Goal: Task Accomplishment & Management: Manage account settings

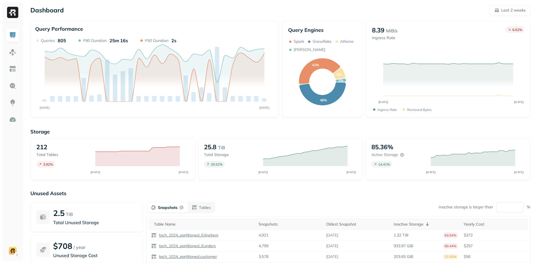
click at [17, 226] on ul at bounding box center [13, 142] width 14 height 229
click at [7, 217] on ul at bounding box center [13, 142] width 14 height 229
click at [10, 206] on ul at bounding box center [13, 142] width 14 height 229
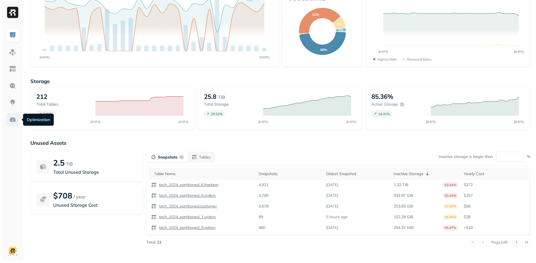
click at [10, 120] on img at bounding box center [12, 119] width 7 height 7
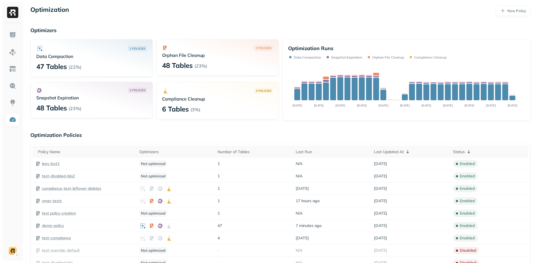
click at [11, 65] on link at bounding box center [13, 69] width 14 height 14
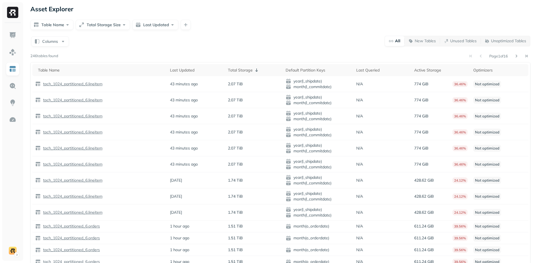
click at [208, 41] on div "Columns All New Tables Unused Tables Unoptimized Tables" at bounding box center [280, 40] width 500 height 11
click at [503, 41] on p "Unoptimized Tables" at bounding box center [508, 40] width 35 height 5
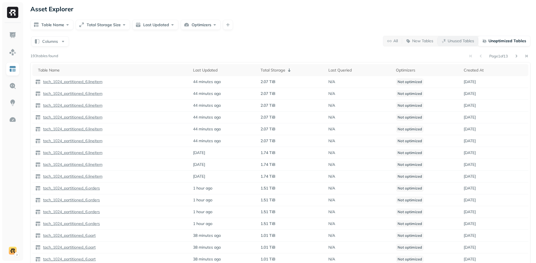
click at [463, 43] on p "Unused Tables" at bounding box center [461, 40] width 26 height 5
click at [430, 42] on p "New Tables" at bounding box center [424, 40] width 21 height 5
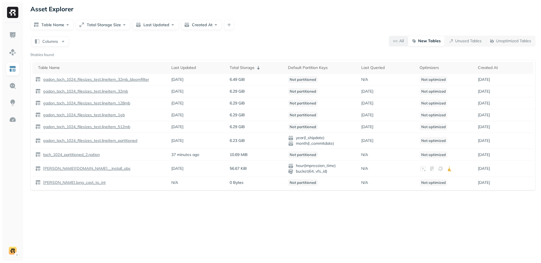
click at [399, 43] on p "All" at bounding box center [401, 40] width 5 height 5
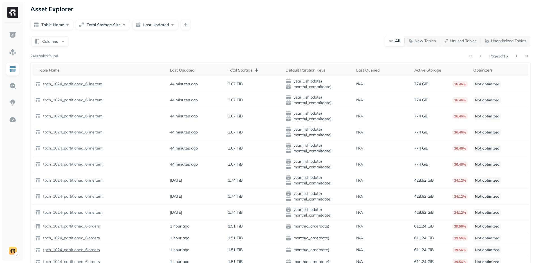
click at [360, 43] on div "Columns All New Tables Unused Tables Unoptimized Tables" at bounding box center [280, 40] width 500 height 11
click at [424, 43] on p "New Tables" at bounding box center [425, 40] width 21 height 5
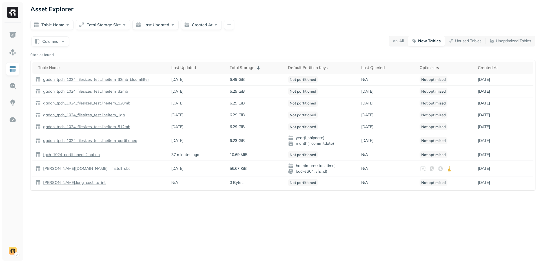
click at [506, 222] on div "Asset Explorer Table Name Total Storage Size Last Updated Created At Columns Al…" at bounding box center [283, 131] width 516 height 263
click at [108, 91] on p "gadon_tpch_1024_filesizes_test.lineitem_32mb" at bounding box center [85, 91] width 86 height 5
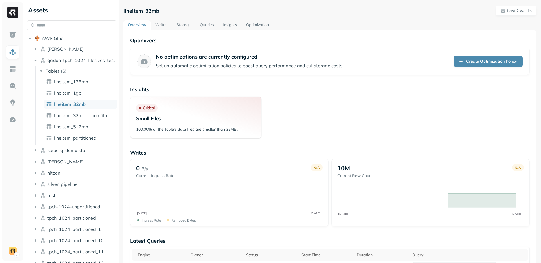
click at [184, 27] on link "Storage" at bounding box center [183, 25] width 23 height 10
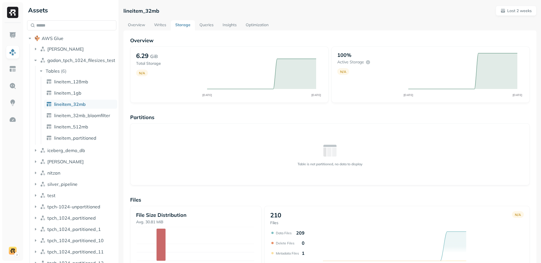
scroll to position [90, 0]
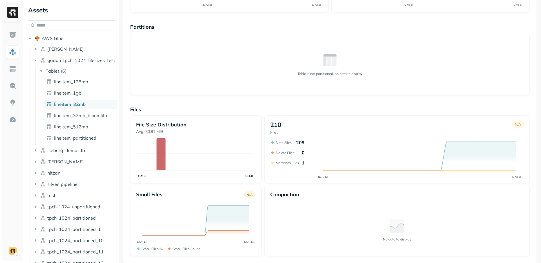
drag, startPoint x: 283, startPoint y: 77, endPoint x: 381, endPoint y: 74, distance: 98.3
click at [432, 79] on div "Table is not partitioned, no data to display" at bounding box center [329, 64] width 399 height 62
click at [374, 73] on div "Table is not partitioned, no data to display" at bounding box center [329, 64] width 399 height 62
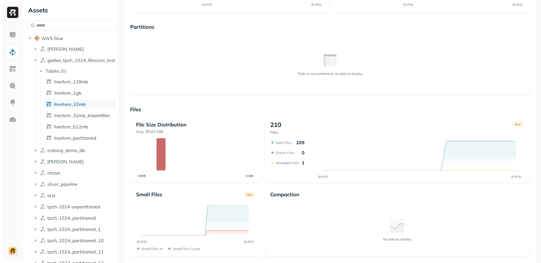
click at [357, 84] on div "Table is not partitioned, no data to display" at bounding box center [329, 64] width 399 height 62
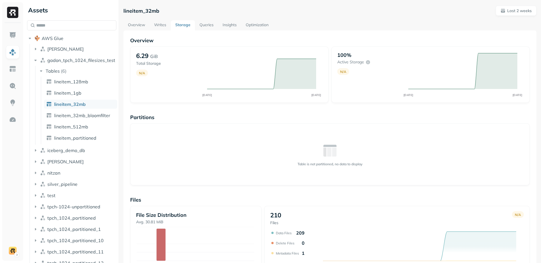
click at [259, 25] on link "Optimization" at bounding box center [257, 25] width 32 height 10
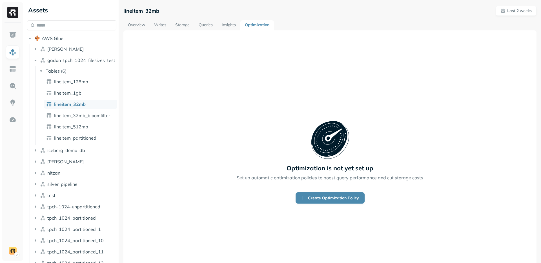
click at [338, 205] on div "Optimization is not yet set up Set up automatic optimization policies to boost …" at bounding box center [329, 161] width 413 height 263
click at [339, 200] on link "Create Optimization Policy" at bounding box center [329, 197] width 69 height 11
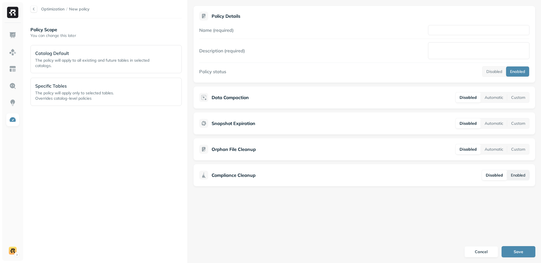
click at [513, 178] on button "Enabled" at bounding box center [517, 175] width 22 height 10
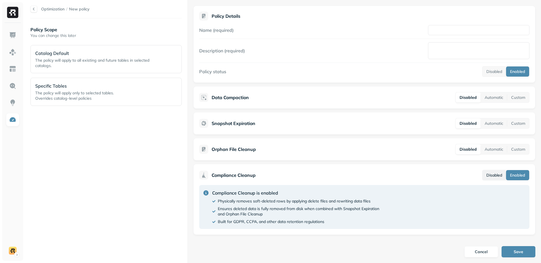
click at [492, 177] on button "Disabled" at bounding box center [494, 175] width 24 height 10
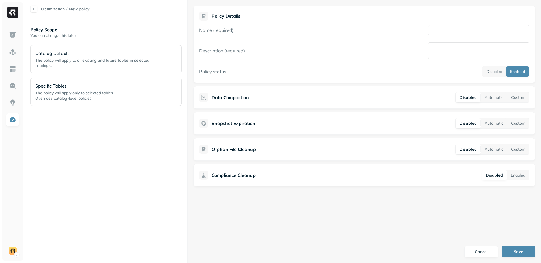
click at [144, 162] on div "Policy Scope You can change this later Catalog Default The policy will apply to…" at bounding box center [105, 140] width 151 height 233
click at [132, 68] on p "The policy will apply to all existing and future tables in selected catalogs." at bounding box center [97, 63] width 125 height 11
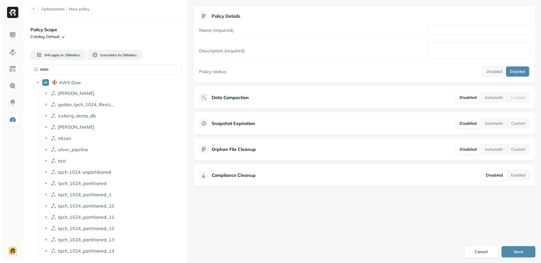
click at [51, 35] on html "Optimization / New policy Policy Scope Catalog Default Will apply to 156 table …" at bounding box center [270, 131] width 541 height 263
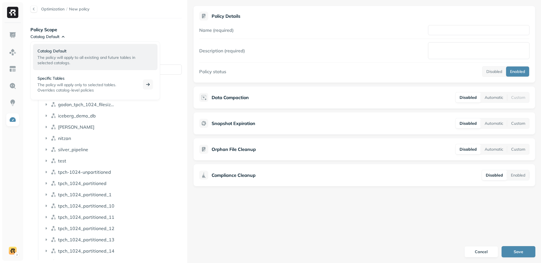
click at [65, 75] on div "Specific Tables The policy will apply only to selected tables. Overrides catalo…" at bounding box center [95, 84] width 124 height 26
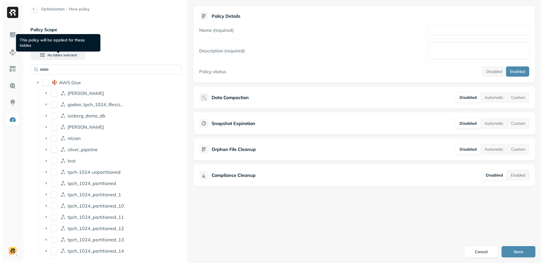
click at [85, 29] on p "Policy Scope" at bounding box center [105, 29] width 151 height 7
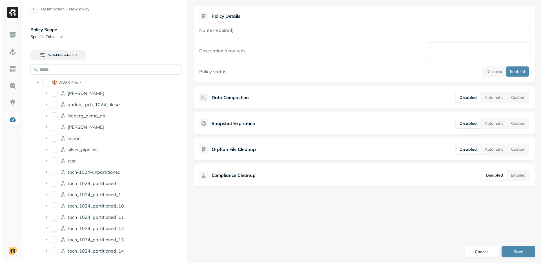
click at [51, 37] on html "Optimization / New policy Policy Scope Specific Tables No tables selected AWS G…" at bounding box center [270, 131] width 541 height 263
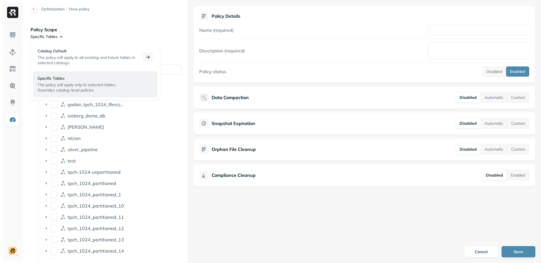
click at [55, 56] on span "The policy will apply to all existing and future tables in selected catalogs." at bounding box center [86, 60] width 98 height 10
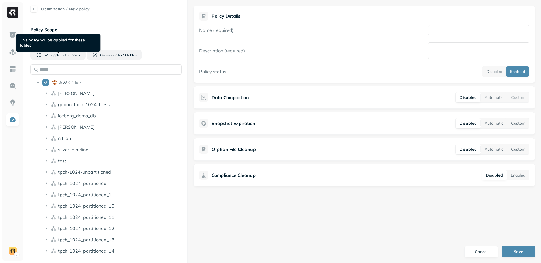
click at [72, 31] on p "Policy Scope" at bounding box center [105, 29] width 151 height 7
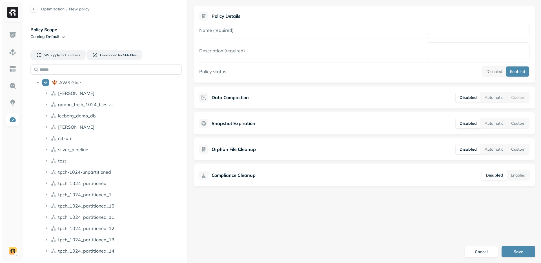
click at [57, 36] on html "Optimization / New policy Policy Scope Catalog Default Will apply to 156 table …" at bounding box center [270, 131] width 541 height 263
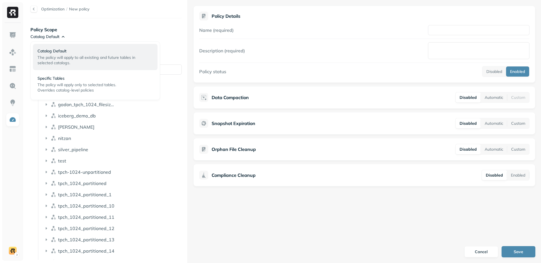
click at [65, 56] on span "The policy will apply to all existing and future tables in selected catalogs." at bounding box center [86, 60] width 98 height 10
click at [55, 38] on html "Optimization / New policy Policy Scope Catalog Default Will apply to 156 table …" at bounding box center [270, 131] width 541 height 263
click at [149, 86] on icon at bounding box center [148, 85] width 6 height 6
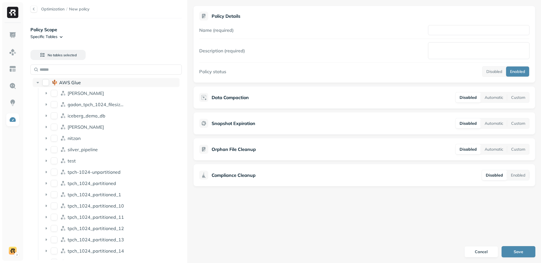
click at [48, 83] on button "AWS Glue" at bounding box center [45, 82] width 7 height 7
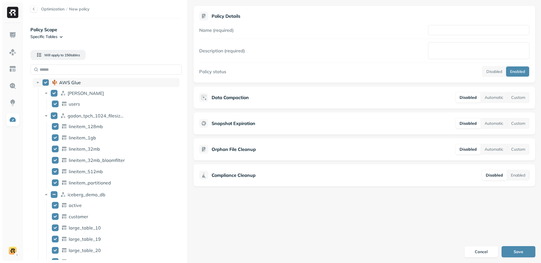
click at [47, 83] on button "AWS Glue" at bounding box center [45, 82] width 7 height 7
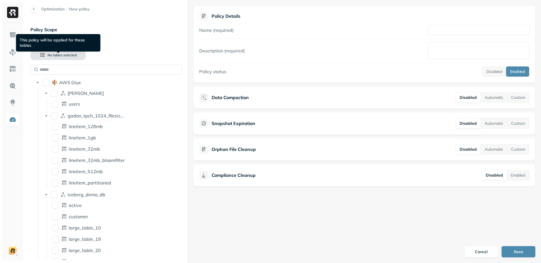
click at [44, 56] on button "No tables selected" at bounding box center [57, 55] width 55 height 10
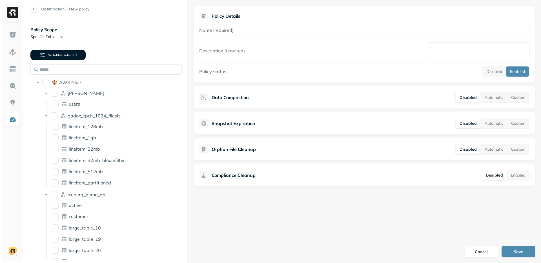
click at [44, 56] on button "No tables selected" at bounding box center [57, 55] width 55 height 10
click at [64, 57] on span "No tables selected" at bounding box center [62, 55] width 29 height 4
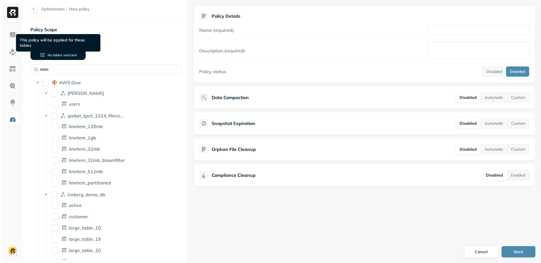
click at [59, 55] on span "No tables selected" at bounding box center [62, 55] width 29 height 4
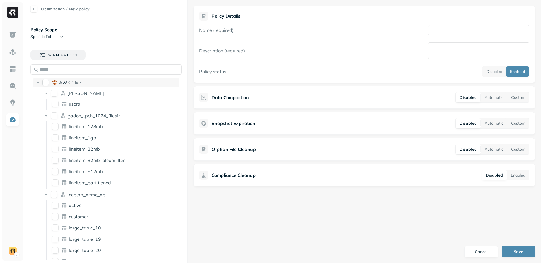
click at [47, 82] on button "AWS Glue" at bounding box center [45, 82] width 7 height 7
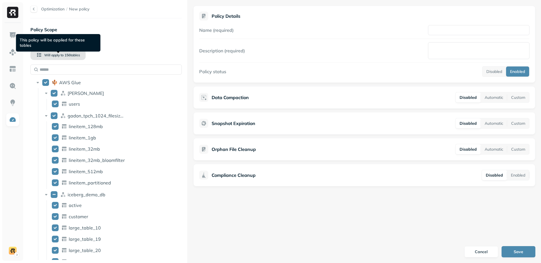
click at [56, 54] on span "Will apply to" at bounding box center [53, 55] width 19 height 4
click at [70, 56] on span "156 table s" at bounding box center [72, 55] width 16 height 4
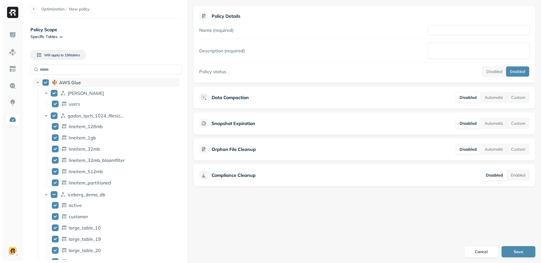
click at [45, 82] on button "AWS Glue" at bounding box center [45, 82] width 7 height 7
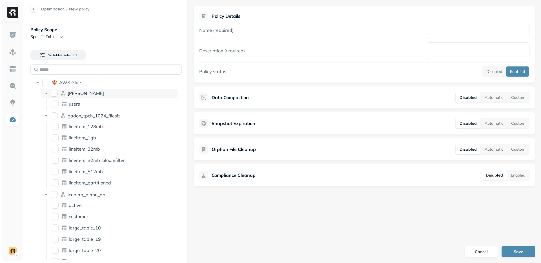
click at [54, 92] on button "dean" at bounding box center [54, 93] width 7 height 7
click at [56, 118] on button "gadon_tpch_1024_filesizes_test" at bounding box center [54, 115] width 7 height 7
click at [38, 81] on icon at bounding box center [38, 83] width 6 height 6
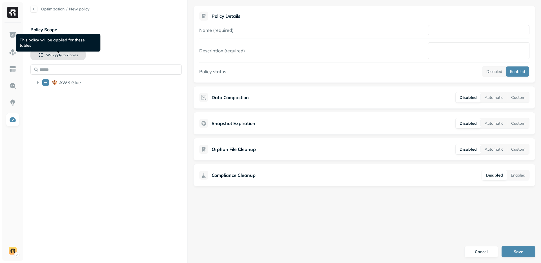
click at [66, 56] on span "7 table s" at bounding box center [72, 55] width 12 height 4
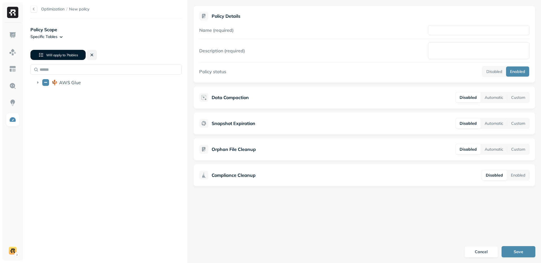
click at [92, 55] on button at bounding box center [92, 55] width 10 height 10
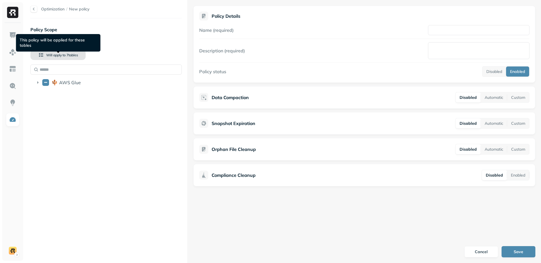
click at [66, 55] on span "7 table s" at bounding box center [72, 55] width 12 height 4
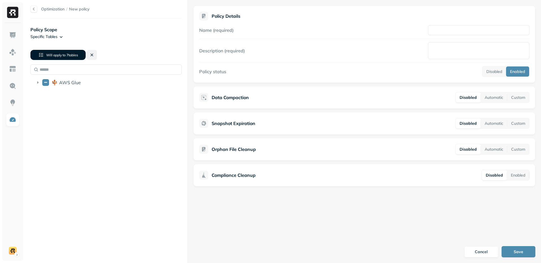
click at [92, 56] on button at bounding box center [92, 55] width 10 height 10
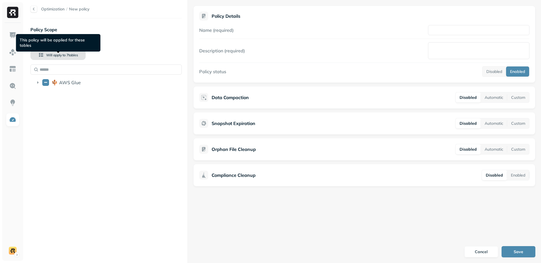
click at [67, 55] on span "7 table s" at bounding box center [72, 55] width 12 height 4
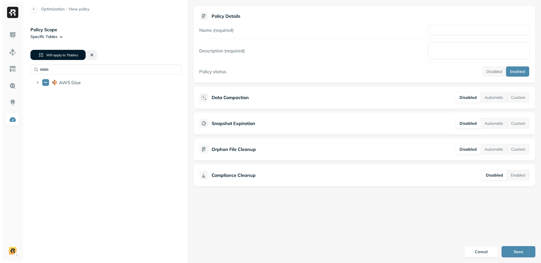
click at [94, 55] on button at bounding box center [92, 55] width 10 height 10
click at [61, 57] on span "Will apply to" at bounding box center [55, 55] width 19 height 4
click at [115, 54] on div "Will apply to 7 table s AWS Glue" at bounding box center [105, 67] width 151 height 45
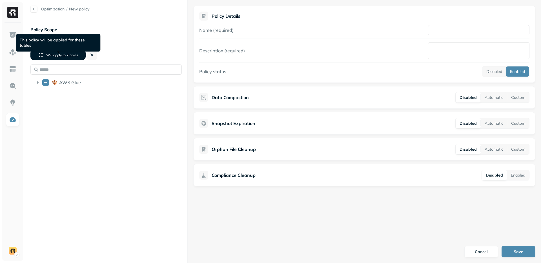
click at [79, 53] on button "Will apply to 7 table s" at bounding box center [57, 55] width 55 height 10
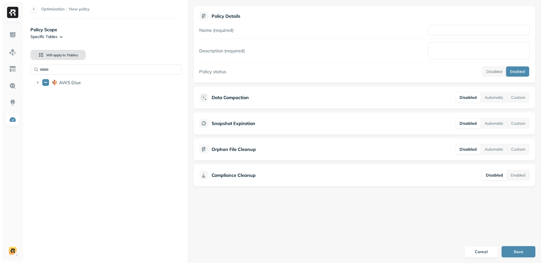
click at [79, 53] on button "Will apply to 7 table s" at bounding box center [57, 55] width 55 height 10
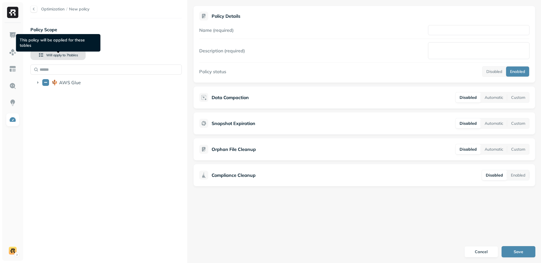
click at [73, 52] on button "Will apply to 7 table s" at bounding box center [57, 55] width 55 height 10
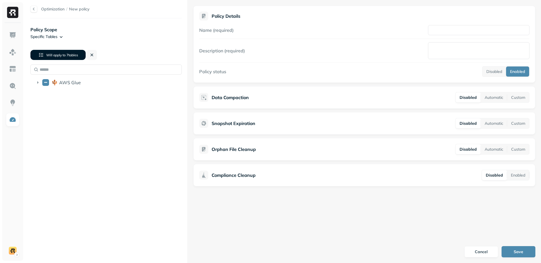
click at [72, 53] on span "7 table s" at bounding box center [72, 55] width 12 height 4
click at [61, 39] on html "Optimization / New policy Policy Scope Specific Tables Will apply to 7 table s …" at bounding box center [270, 131] width 541 height 263
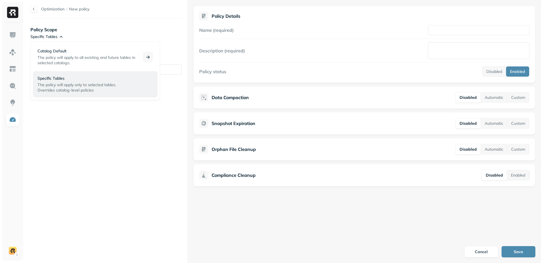
click at [62, 52] on p "Catalog Default" at bounding box center [86, 50] width 99 height 5
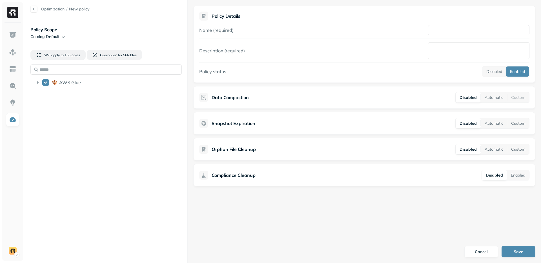
click at [130, 43] on div "Policy Scope Catalog Default Will apply to 156 table s Overridden for 56 table …" at bounding box center [105, 140] width 151 height 233
click at [106, 58] on button "Overridden for 56 table s" at bounding box center [114, 55] width 55 height 10
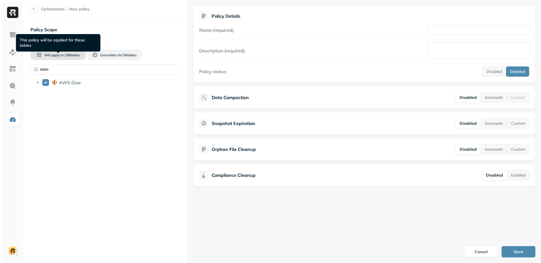
click at [67, 55] on span "156 table s" at bounding box center [72, 55] width 16 height 4
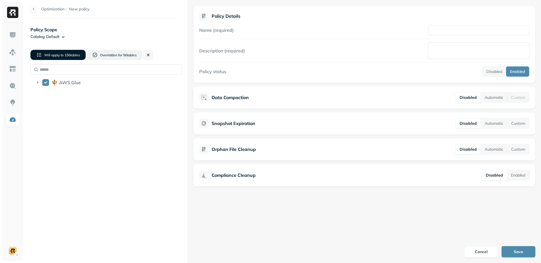
click at [67, 55] on span "156 table s" at bounding box center [72, 55] width 16 height 4
click at [487, 253] on button "Cancel" at bounding box center [481, 251] width 34 height 11
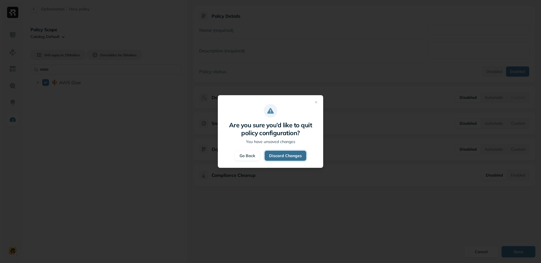
click at [276, 153] on button "Discard Changes" at bounding box center [285, 156] width 42 height 10
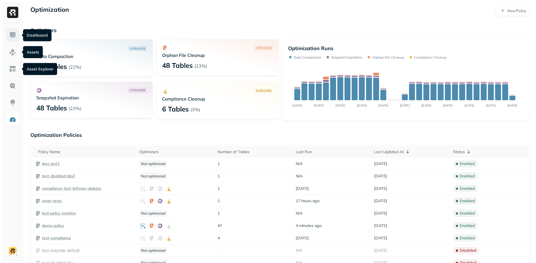
click at [14, 41] on link at bounding box center [13, 35] width 14 height 14
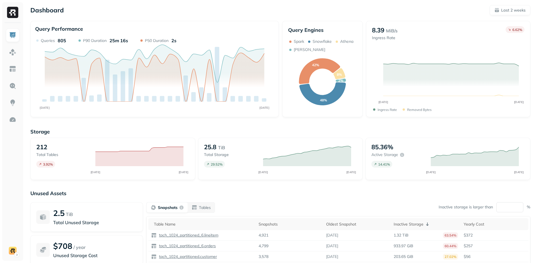
click at [237, 206] on div "Snapshots Tables Inactive storage is larger than ** %" at bounding box center [338, 207] width 384 height 11
click at [208, 202] on div "Unused Assets 2.5 TiB Total Unused Storage $708 / year Unused Storage Cost Snap…" at bounding box center [280, 246] width 500 height 113
click at [208, 200] on div "Unused Assets 2.5 TiB Total Unused Storage $708 / year Unused Storage Cost Snap…" at bounding box center [280, 246] width 500 height 113
click at [201, 208] on p "Tables" at bounding box center [205, 207] width 12 height 5
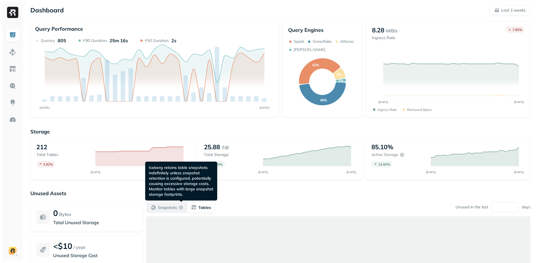
click at [173, 207] on p "Snapshots" at bounding box center [167, 207] width 19 height 5
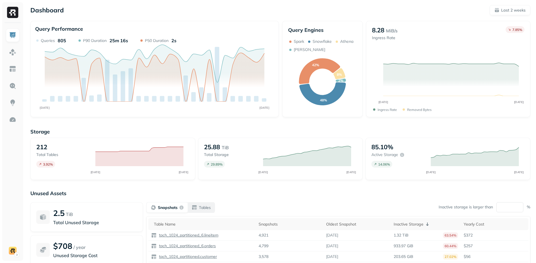
click at [204, 207] on p "Tables" at bounding box center [205, 207] width 12 height 5
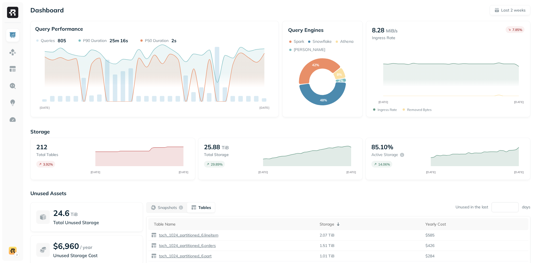
click at [249, 202] on div "Snapshots Tables Unused in the last ** days" at bounding box center [338, 207] width 384 height 11
drag, startPoint x: 21, startPoint y: 123, endPoint x: 14, endPoint y: 122, distance: 7.7
click at [21, 123] on div at bounding box center [12, 142] width 21 height 238
click at [14, 122] on img at bounding box center [12, 119] width 7 height 7
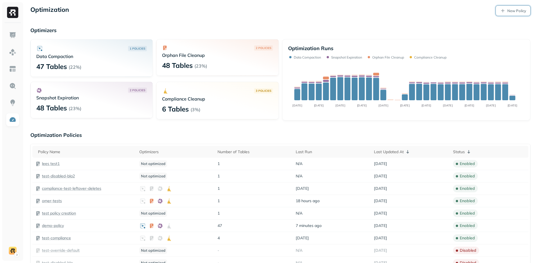
click at [508, 7] on link "New Policy" at bounding box center [513, 11] width 35 height 10
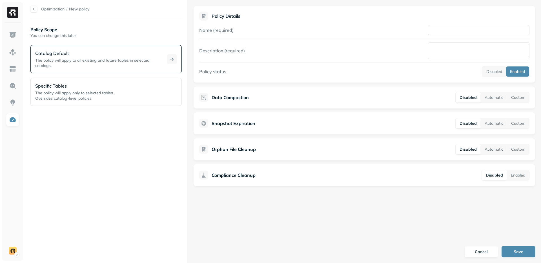
click at [88, 63] on p "The policy will apply to all existing and future tables in selected catalogs." at bounding box center [97, 63] width 125 height 11
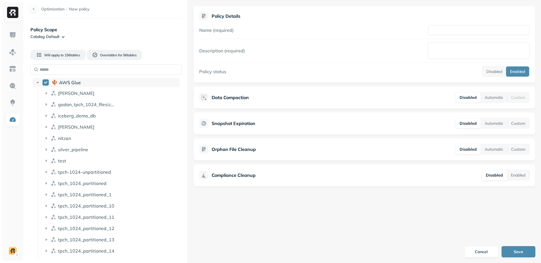
click at [37, 82] on icon at bounding box center [38, 82] width 2 height 1
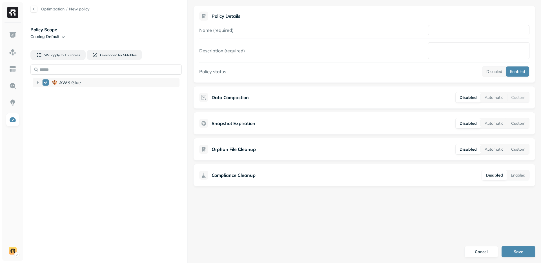
click at [37, 82] on icon at bounding box center [37, 82] width 1 height 2
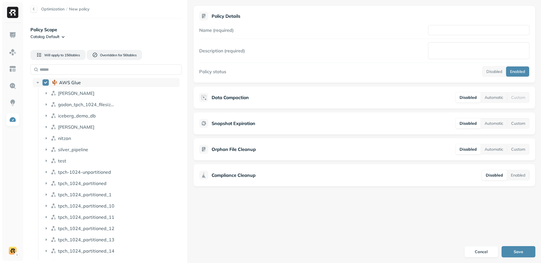
click at [37, 79] on div "AWS Glue" at bounding box center [106, 82] width 147 height 9
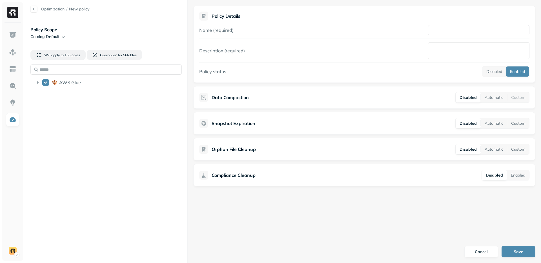
click at [70, 104] on div "Policy Scope Catalog Default Will apply to 156 table s Overridden for 56 table …" at bounding box center [105, 140] width 151 height 233
click at [50, 38] on html "Optimization / New policy Policy Scope Catalog Default Will apply to 156 table …" at bounding box center [270, 131] width 541 height 263
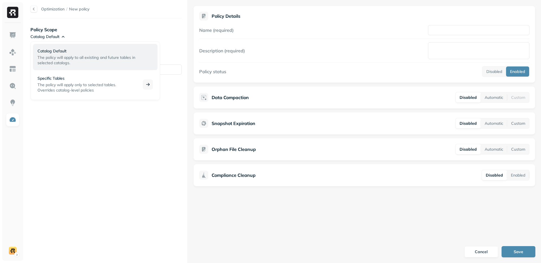
click at [50, 77] on p "Specific Tables" at bounding box center [86, 78] width 99 height 5
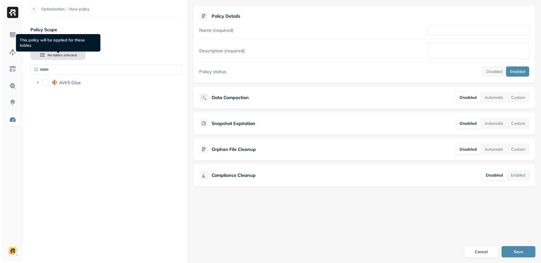
click at [57, 55] on span "No tables selected" at bounding box center [62, 55] width 29 height 4
click at [72, 56] on span "No tables selected" at bounding box center [62, 55] width 29 height 4
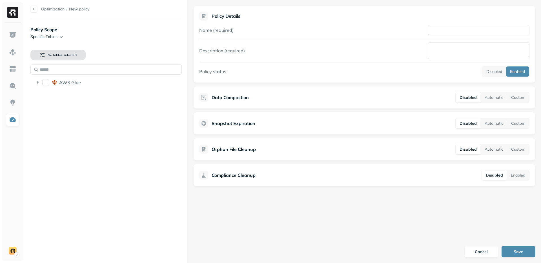
click at [72, 54] on span "No tables selected" at bounding box center [62, 55] width 29 height 4
click at [96, 109] on div "Policy Scope Specific Tables No tables selected AWS Glue" at bounding box center [105, 140] width 151 height 233
click at [67, 60] on div "No tables selected" at bounding box center [62, 54] width 65 height 19
click at [67, 56] on span "No tables selected" at bounding box center [62, 55] width 29 height 4
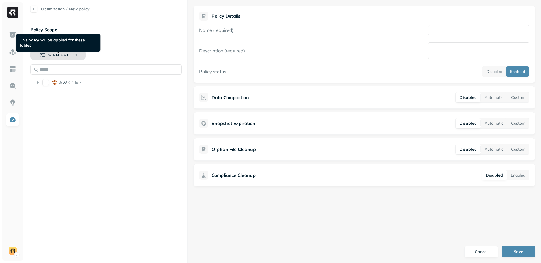
click at [68, 57] on button "No tables selected" at bounding box center [57, 55] width 55 height 10
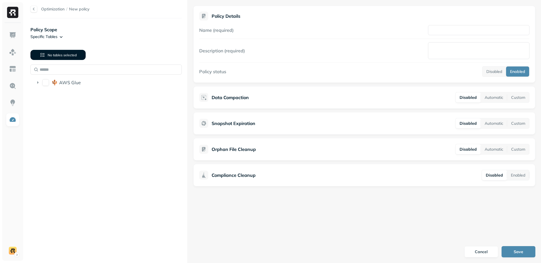
click at [70, 56] on span "No tables selected" at bounding box center [62, 55] width 29 height 4
click at [115, 47] on div "No tables selected AWS Glue" at bounding box center [105, 67] width 151 height 45
click at [16, 37] on img at bounding box center [12, 35] width 7 height 7
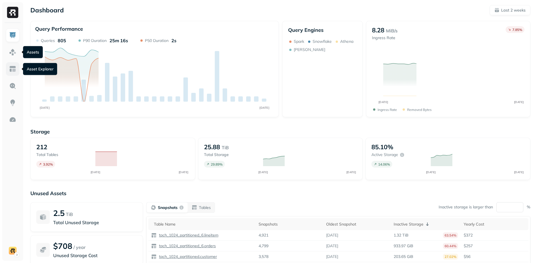
click at [15, 70] on img at bounding box center [12, 68] width 7 height 7
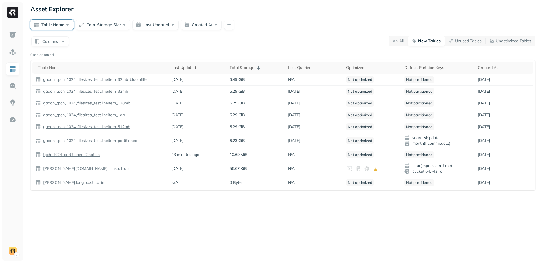
click at [63, 27] on button "Table Name" at bounding box center [51, 25] width 43 height 10
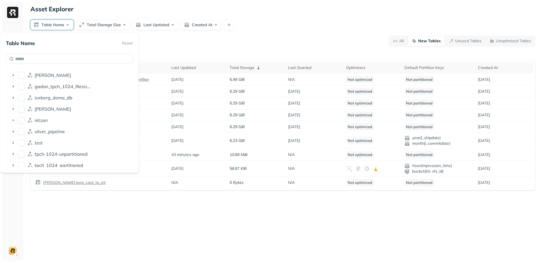
click at [63, 27] on button "Table Name" at bounding box center [51, 25] width 43 height 10
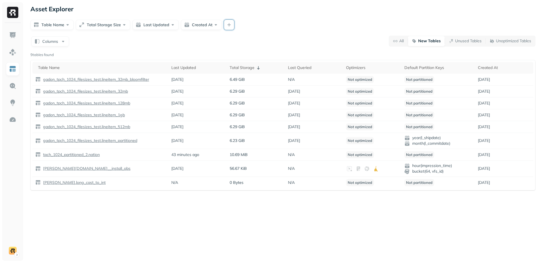
click at [228, 25] on button "button" at bounding box center [229, 25] width 10 height 10
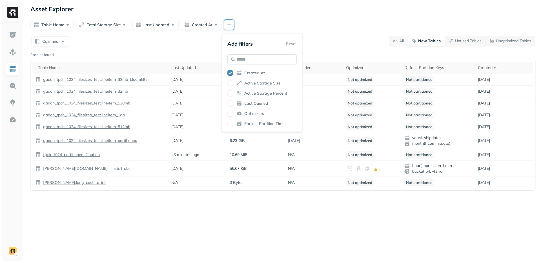
click at [238, 84] on icon at bounding box center [239, 83] width 5 height 5
click at [231, 98] on div "Created At Active Storage Size Active Storage Percent Last Queried Optimizers E…" at bounding box center [261, 98] width 69 height 56
click at [228, 90] on div "Created At Active Storage Size Active Storage Percent Last Queried Optimizers E…" at bounding box center [261, 98] width 69 height 56
click at [230, 105] on button "button" at bounding box center [230, 104] width 6 height 6
click at [229, 94] on button "button" at bounding box center [230, 93] width 6 height 6
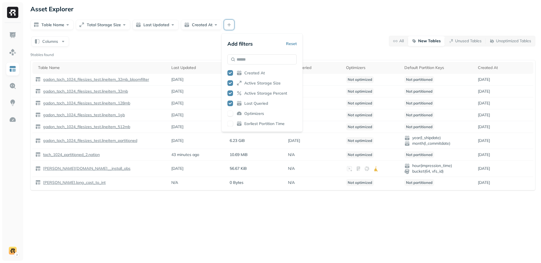
click at [229, 119] on div "Created At Active Storage Size Active Storage Percent Last Queried Optimizers E…" at bounding box center [261, 98] width 69 height 56
click at [232, 127] on div "Add filters Reset Created At Active Storage Size Active Storage Percent Last Qu…" at bounding box center [261, 82] width 81 height 99
click at [355, 26] on div "Table Name Total Storage Size Last Updated Created At" at bounding box center [282, 25] width 505 height 10
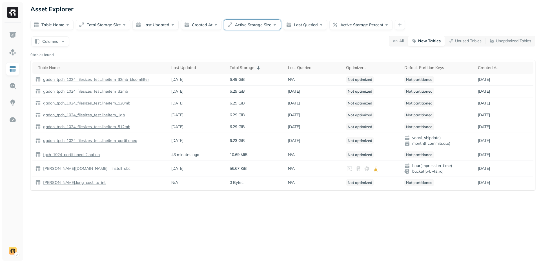
click at [248, 28] on button "Active Storage Size" at bounding box center [252, 25] width 57 height 10
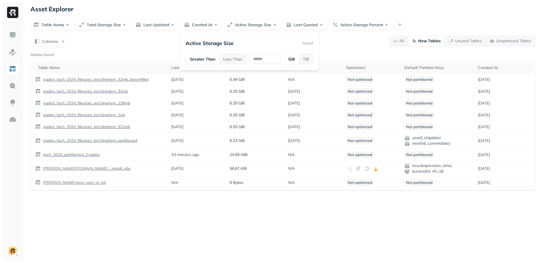
click at [256, 9] on div "Asset Explorer" at bounding box center [282, 9] width 505 height 8
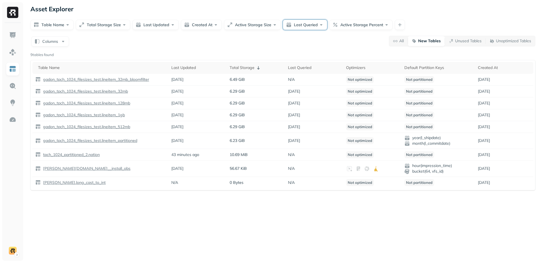
click at [304, 20] on button "Last Queried" at bounding box center [305, 25] width 44 height 10
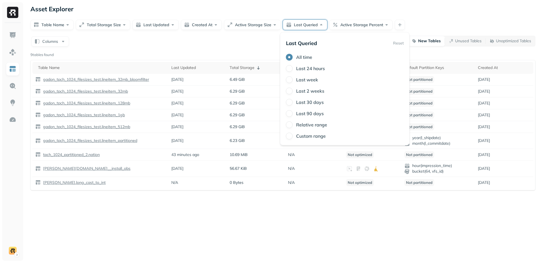
click at [304, 20] on button "Last Queried" at bounding box center [305, 25] width 44 height 10
click at [346, 17] on div "Asset Explorer Table Name Total Storage Size Last Updated Created At Active Sto…" at bounding box center [283, 131] width 516 height 263
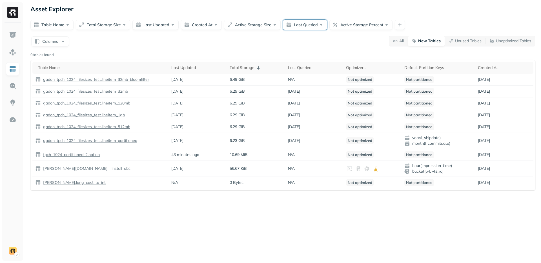
click at [293, 22] on button "Last Queried" at bounding box center [305, 25] width 44 height 10
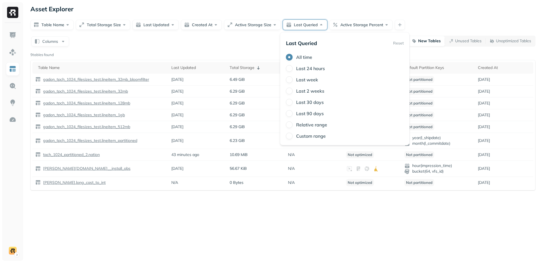
click at [314, 127] on label "Relative range" at bounding box center [311, 125] width 31 height 6
click at [293, 127] on button "Relative range" at bounding box center [289, 124] width 7 height 7
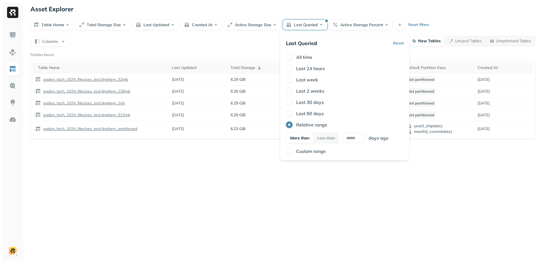
click at [305, 58] on label "All time" at bounding box center [304, 57] width 16 height 6
click at [293, 58] on button "All time" at bounding box center [289, 57] width 7 height 7
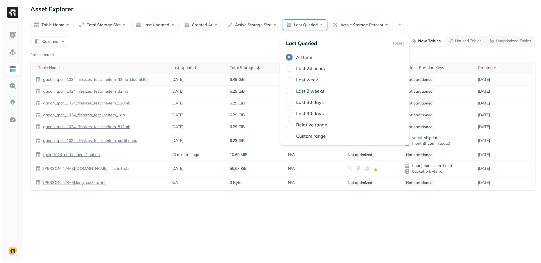
click at [311, 125] on label "Relative range" at bounding box center [311, 125] width 31 height 6
click at [293, 125] on button "Relative range" at bounding box center [289, 124] width 7 height 7
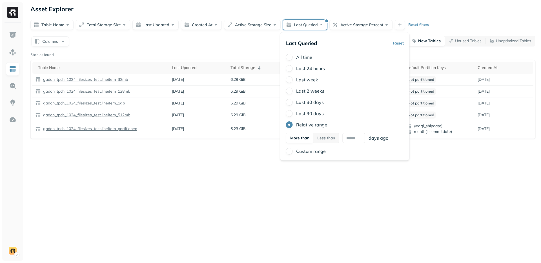
click at [306, 57] on label "All time" at bounding box center [304, 57] width 16 height 6
click at [293, 57] on button "All time" at bounding box center [289, 57] width 7 height 7
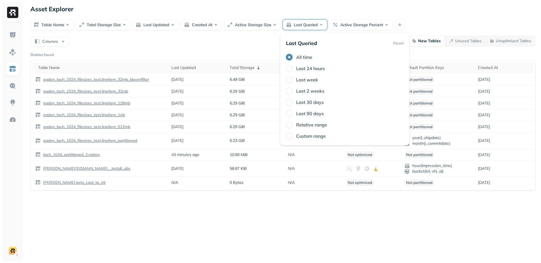
click at [311, 125] on label "Relative range" at bounding box center [311, 125] width 31 height 6
click at [293, 125] on button "Relative range" at bounding box center [289, 124] width 7 height 7
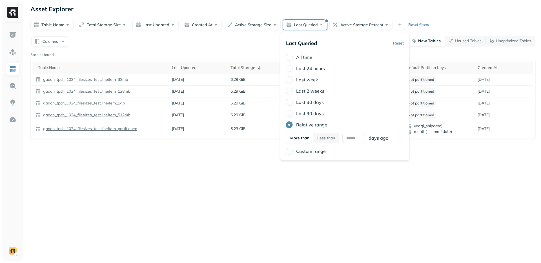
click at [355, 134] on input "text" at bounding box center [353, 138] width 23 height 10
type input "**"
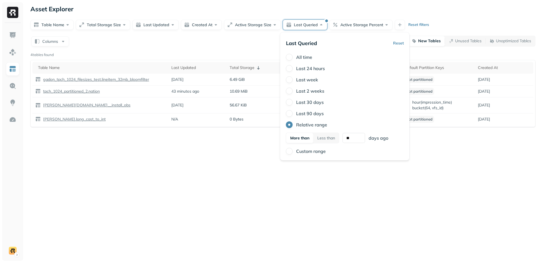
click at [355, 194] on div "Asset Explorer Table Name Total Storage Size Last Updated Created At Active Sto…" at bounding box center [283, 131] width 516 height 263
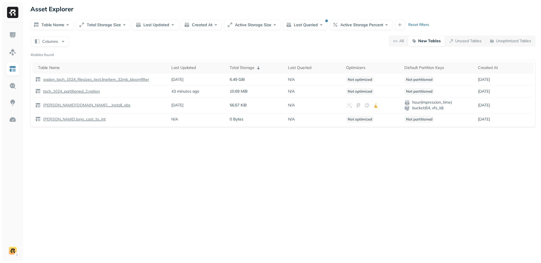
click at [336, 193] on div "Asset Explorer Table Name Total Storage Size Last Updated Created At Active Sto…" at bounding box center [283, 131] width 516 height 263
click at [307, 27] on button "Last Queried" at bounding box center [305, 25] width 44 height 10
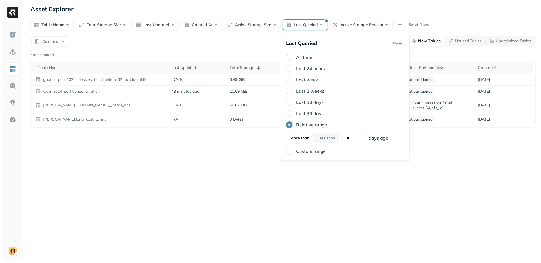
click at [308, 170] on div "Asset Explorer Table Name Total Storage Size Last Updated Created At Active Sto…" at bounding box center [283, 131] width 516 height 263
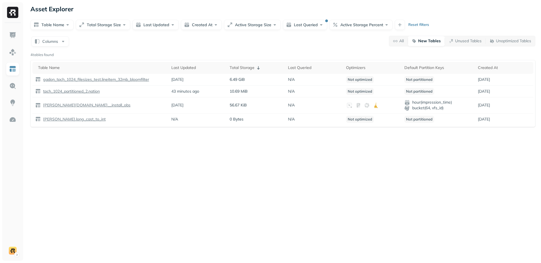
click at [306, 17] on div "Asset Explorer Table Name Total Storage Size Last Updated Created At Active Sto…" at bounding box center [283, 131] width 516 height 263
click at [304, 21] on button "Last Queried" at bounding box center [305, 25] width 44 height 10
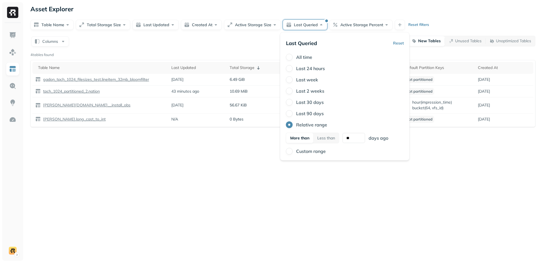
click at [291, 122] on icon "button" at bounding box center [289, 124] width 7 height 7
click at [290, 123] on icon "button" at bounding box center [289, 124] width 7 height 7
click at [401, 42] on button "Reset" at bounding box center [398, 43] width 11 height 10
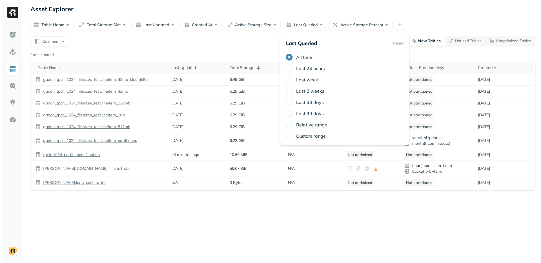
click at [224, 46] on div "Columns All New Tables Unused Tables Unoptimized Tables" at bounding box center [282, 40] width 505 height 11
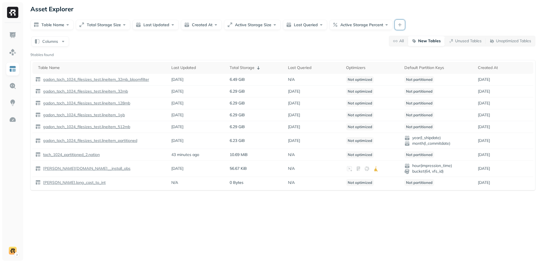
click at [397, 23] on button "button" at bounding box center [399, 25] width 10 height 10
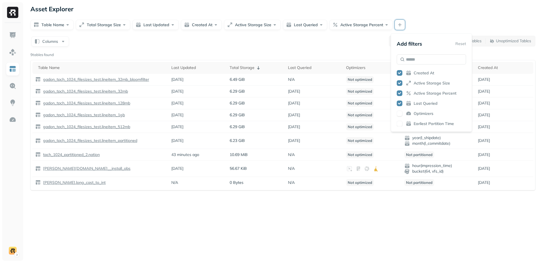
click at [404, 75] on div "Created At" at bounding box center [430, 73] width 69 height 6
click at [400, 83] on button "button" at bounding box center [399, 83] width 6 height 6
click at [400, 91] on button "button" at bounding box center [399, 93] width 6 height 6
click at [400, 103] on button "button" at bounding box center [399, 104] width 6 height 6
click at [398, 69] on div "Add filters Reset Created At Active Storage Size Active Storage Percent Last Qu…" at bounding box center [430, 83] width 69 height 88
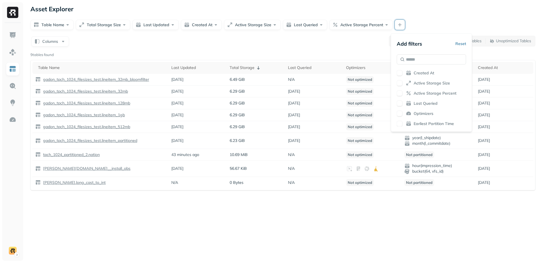
click at [399, 72] on button "button" at bounding box center [399, 73] width 6 height 6
click at [309, 47] on div "Columns All New Tables Unused Tables Unoptimized Tables 9 tables found Table Na…" at bounding box center [282, 112] width 505 height 155
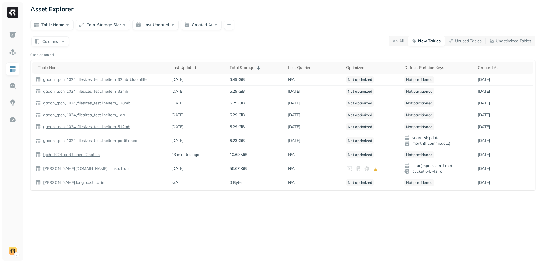
click at [331, 202] on div "Asset Explorer Table Name Total Storage Size Last Updated Created At Columns Al…" at bounding box center [283, 131] width 516 height 263
